Goal: Check status: Check status

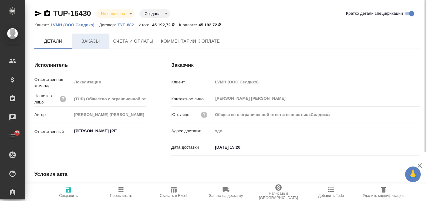
type input "Общество с ограниченной ответственностью«Селдико»"
click at [89, 45] on span "Заказы" at bounding box center [91, 42] width 30 height 8
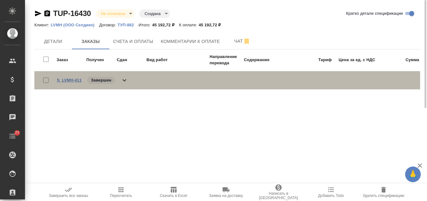
click at [72, 80] on link "S_LVMH-411" at bounding box center [69, 80] width 25 height 5
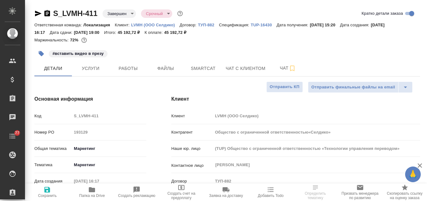
select select "RU"
type input "Общество с ограниченной ответственностью«Селдико»"
drag, startPoint x: 97, startPoint y: 12, endPoint x: 53, endPoint y: 12, distance: 44.1
click at [53, 12] on div "S_LVMH-411 Завершен closed Срочный urgent" at bounding box center [109, 13] width 150 height 10
copy link "S_LVMH-411"
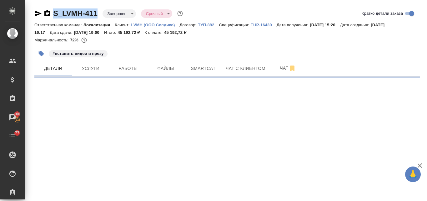
select select "RU"
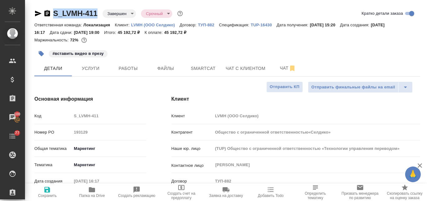
type textarea "x"
type input "Общество с ограниченной ответственностью«Селдико»"
type textarea "x"
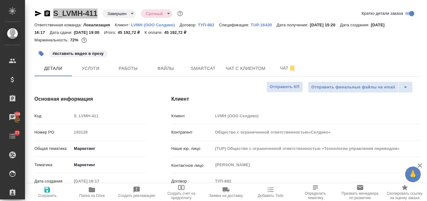
type textarea "x"
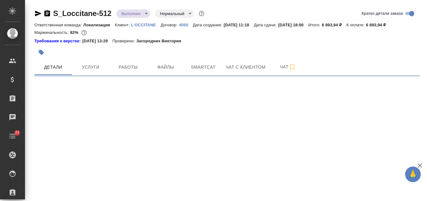
select select "RU"
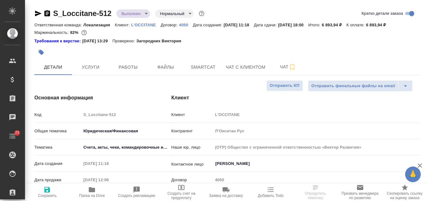
type textarea "x"
type input "Тарабановская Анастасия"
type input "Сеитов Павел"
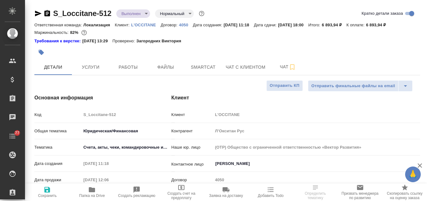
type textarea "x"
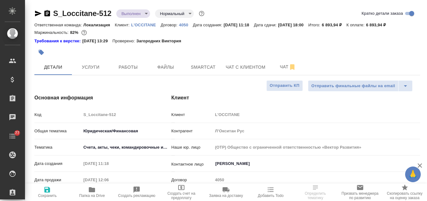
type textarea "x"
select select "RU"
type textarea "x"
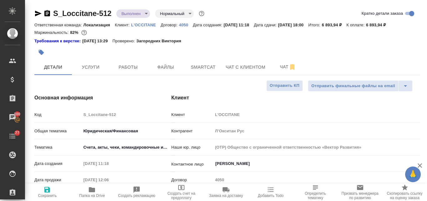
type textarea "x"
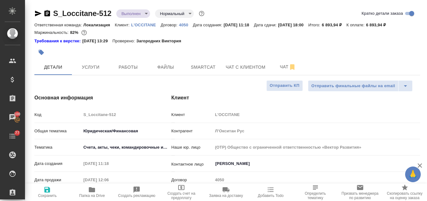
type textarea "x"
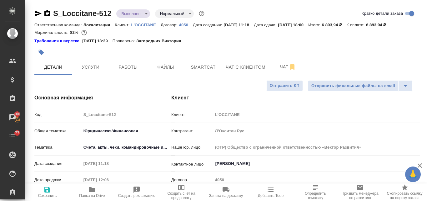
type textarea "x"
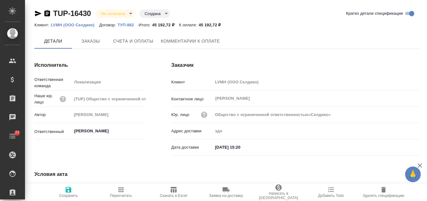
type input "Общество с ограниченной ответственностью«Селдико»"
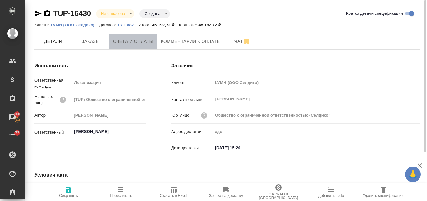
click at [129, 42] on span "Счета и оплаты" at bounding box center [133, 42] width 40 height 8
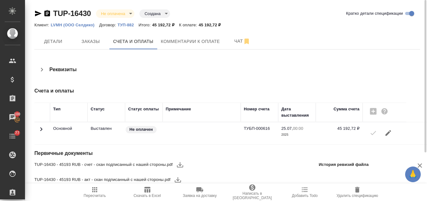
scroll to position [2, 0]
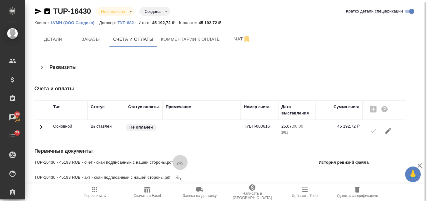
click at [181, 161] on icon "button" at bounding box center [180, 162] width 8 height 8
click at [176, 177] on icon "button" at bounding box center [178, 177] width 8 height 8
drag, startPoint x: 200, startPoint y: 24, endPoint x: 222, endPoint y: 23, distance: 21.9
click at [222, 23] on p "45 192,72 ₽" at bounding box center [212, 22] width 27 height 5
copy p "45 192,72 ₽"
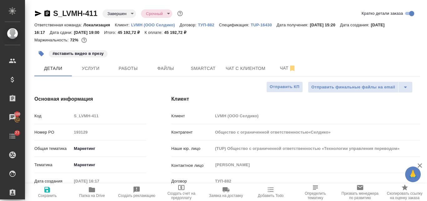
select select "RU"
type input "Общество с ограниченной ответственностью«Селдико»"
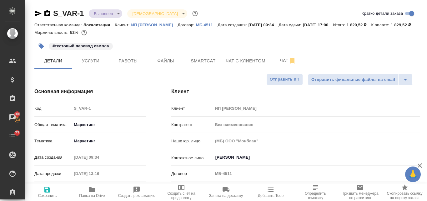
select select "RU"
